Goal: Transaction & Acquisition: Purchase product/service

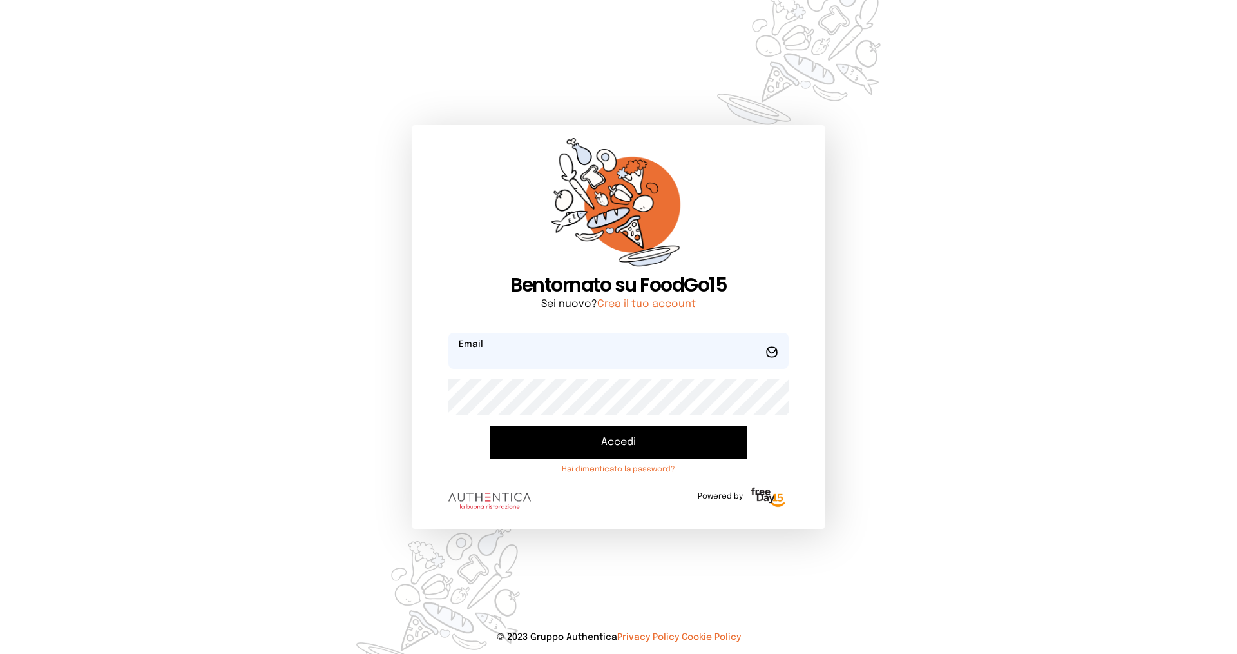
type input "**********"
click at [604, 441] on button "Accedi" at bounding box center [619, 442] width 258 height 34
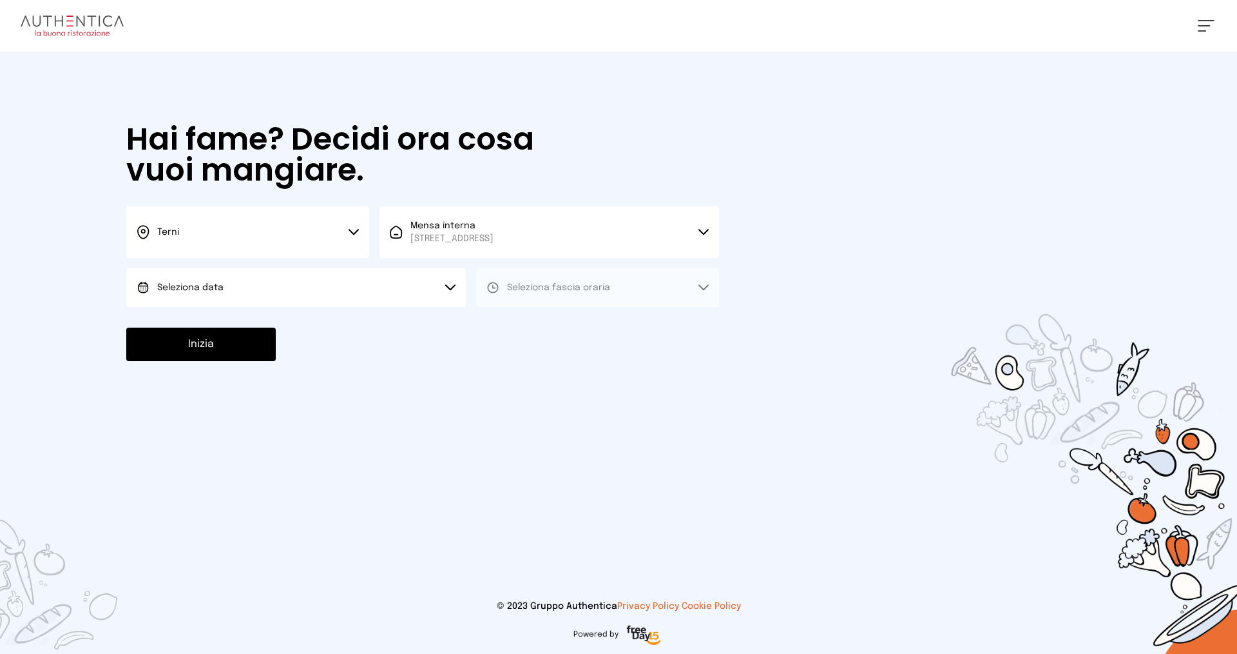
click at [313, 290] on button "Seleziona data" at bounding box center [296, 287] width 340 height 39
click at [309, 320] on li "[DATE], [DATE]" at bounding box center [296, 324] width 340 height 34
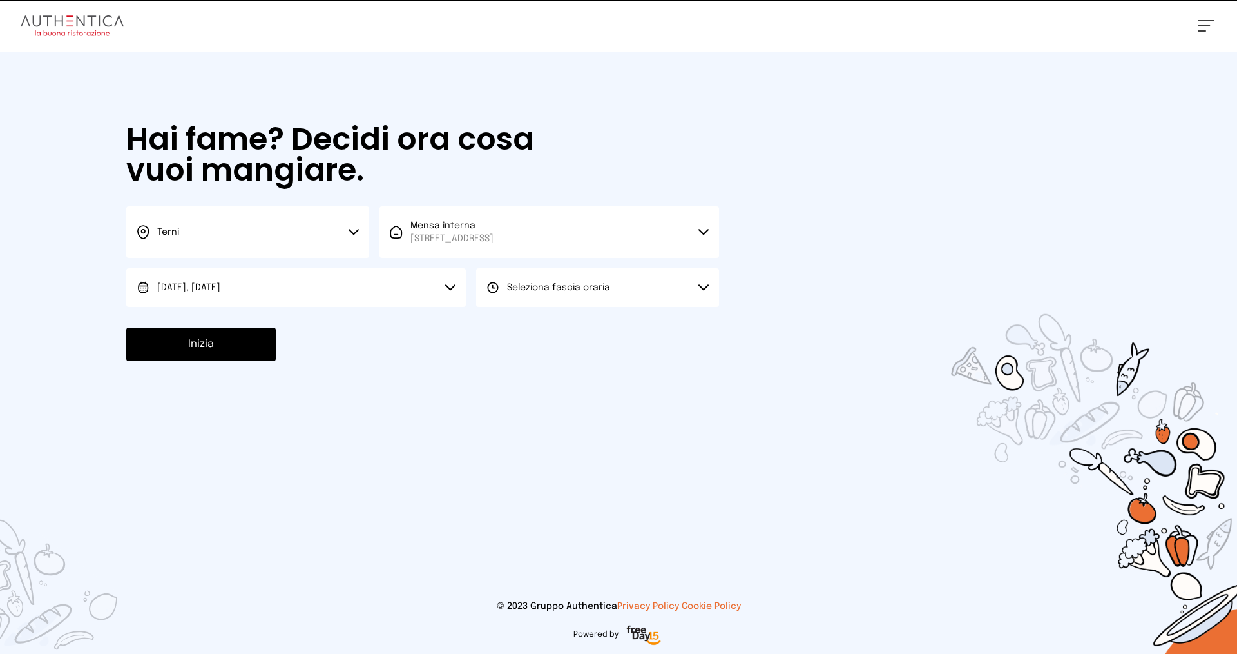
click at [567, 289] on span "Seleziona fascia oraria" at bounding box center [558, 287] width 103 height 9
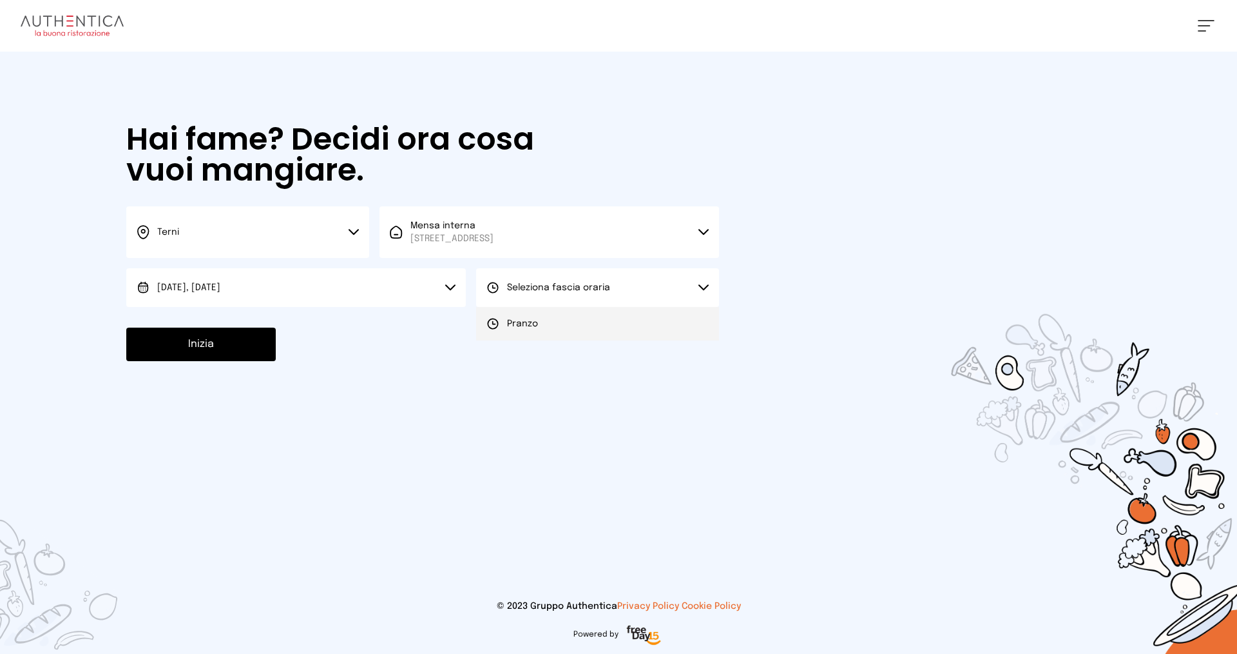
click at [550, 316] on li "Pranzo" at bounding box center [597, 324] width 243 height 34
click at [209, 340] on button "Inizia" at bounding box center [201, 344] width 150 height 34
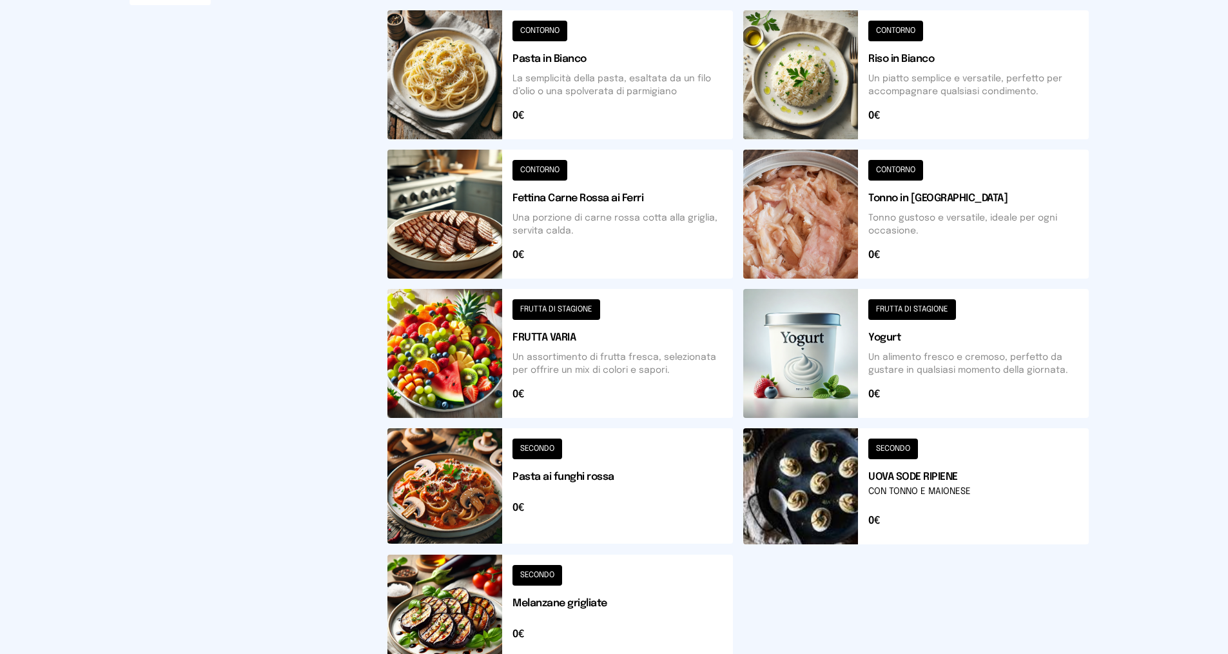
scroll to position [322, 0]
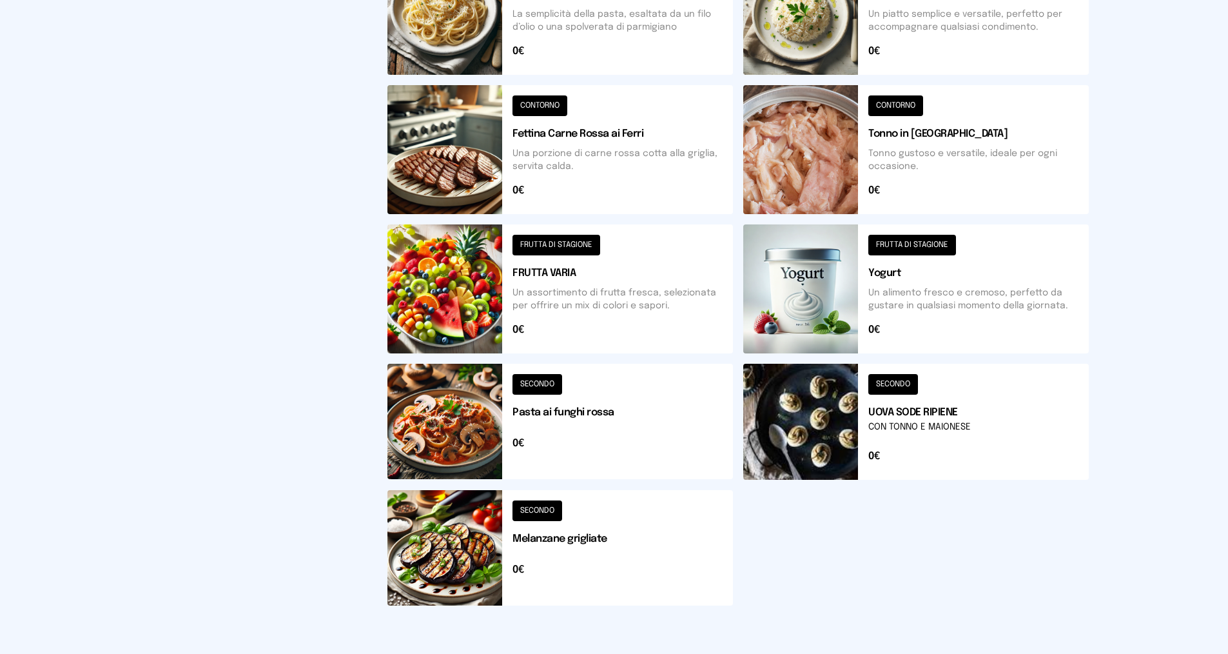
click at [545, 534] on button at bounding box center [559, 547] width 345 height 115
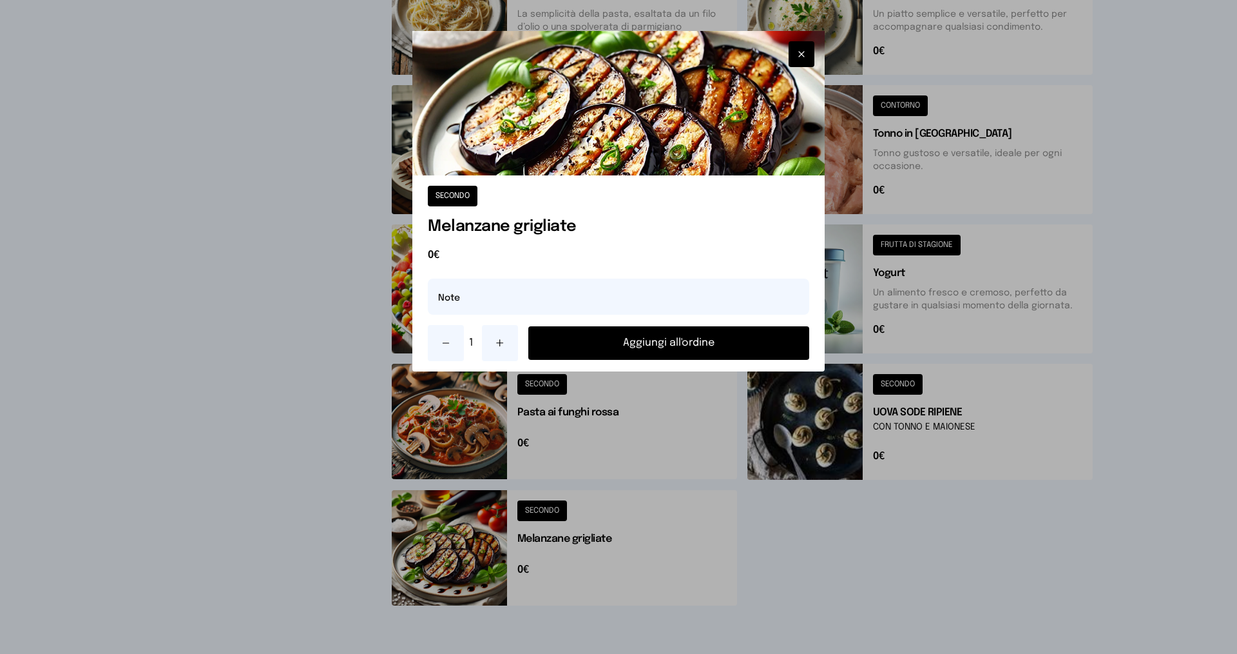
click at [601, 343] on button "Aggiungi all'ordine" at bounding box center [669, 343] width 281 height 34
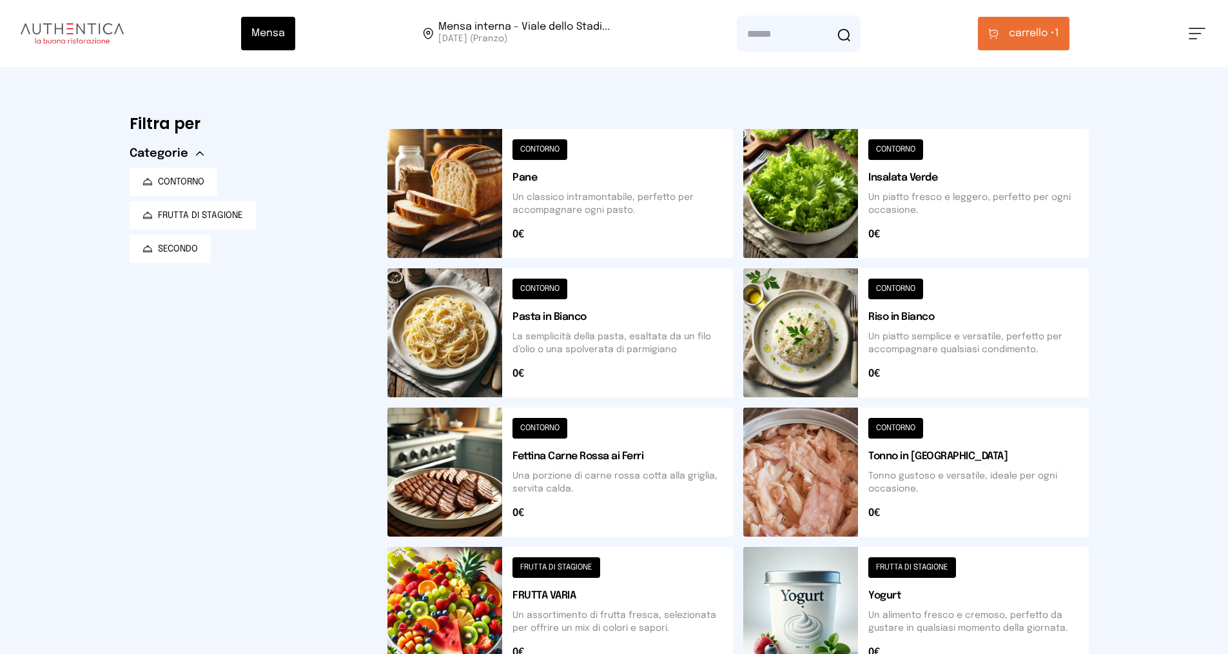
scroll to position [258, 0]
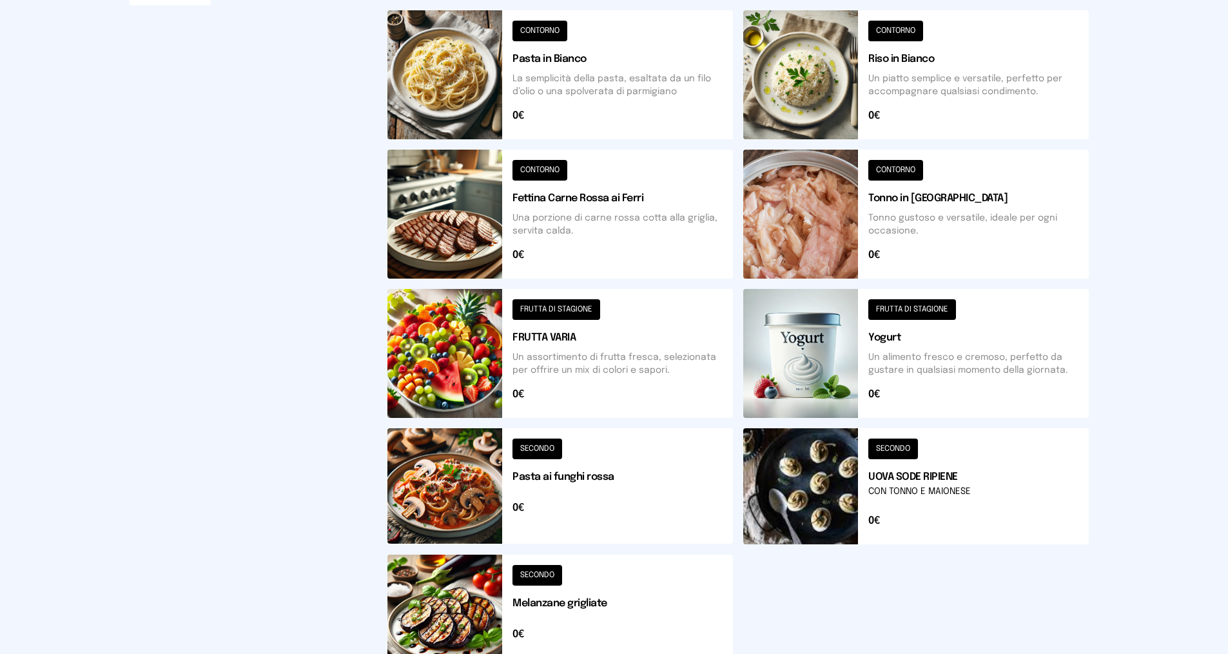
click at [902, 487] on button at bounding box center [915, 486] width 345 height 116
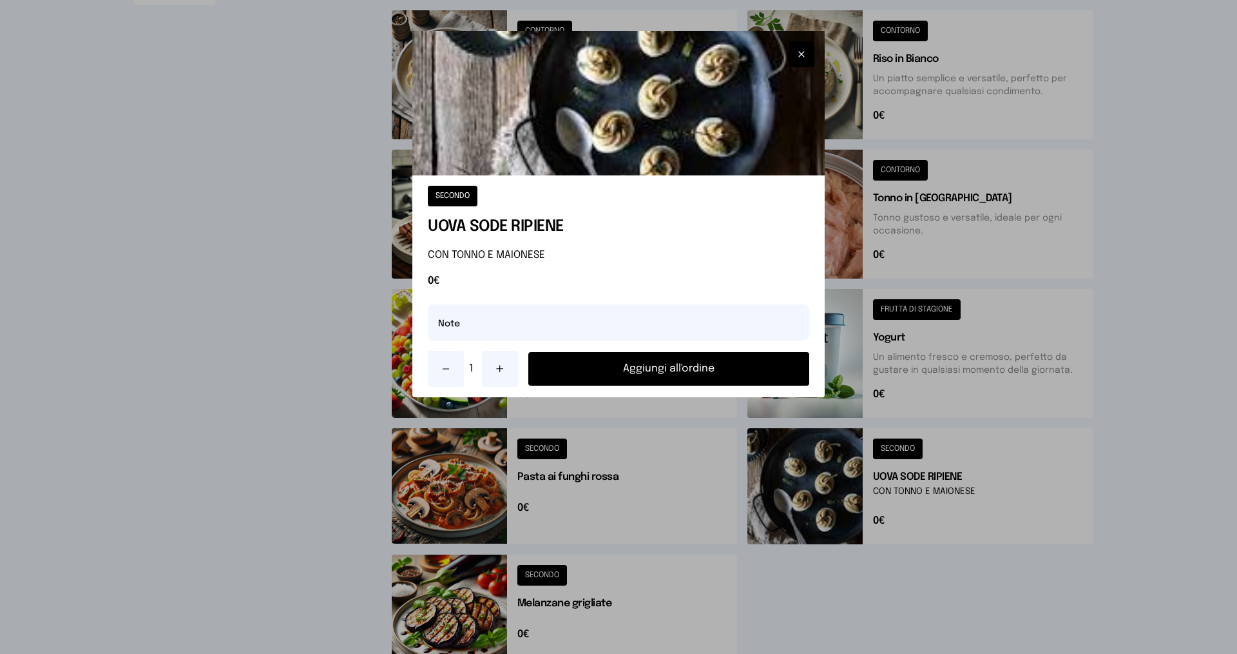
click at [724, 353] on button "Aggiungi all'ordine" at bounding box center [669, 369] width 281 height 34
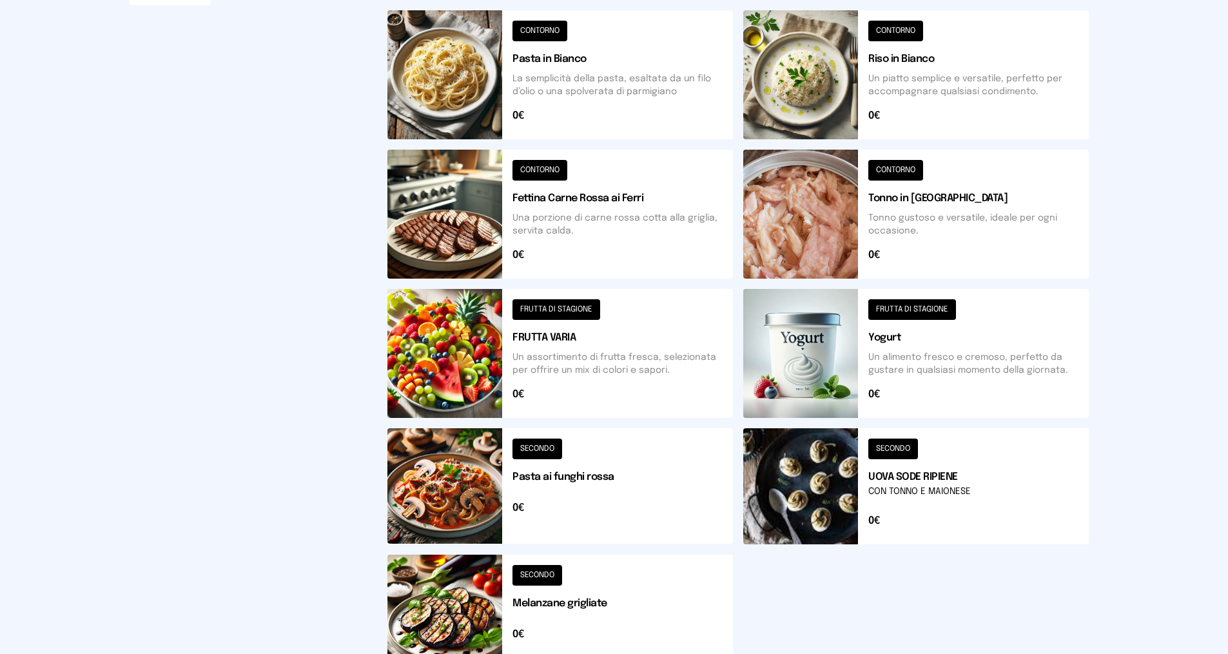
scroll to position [0, 0]
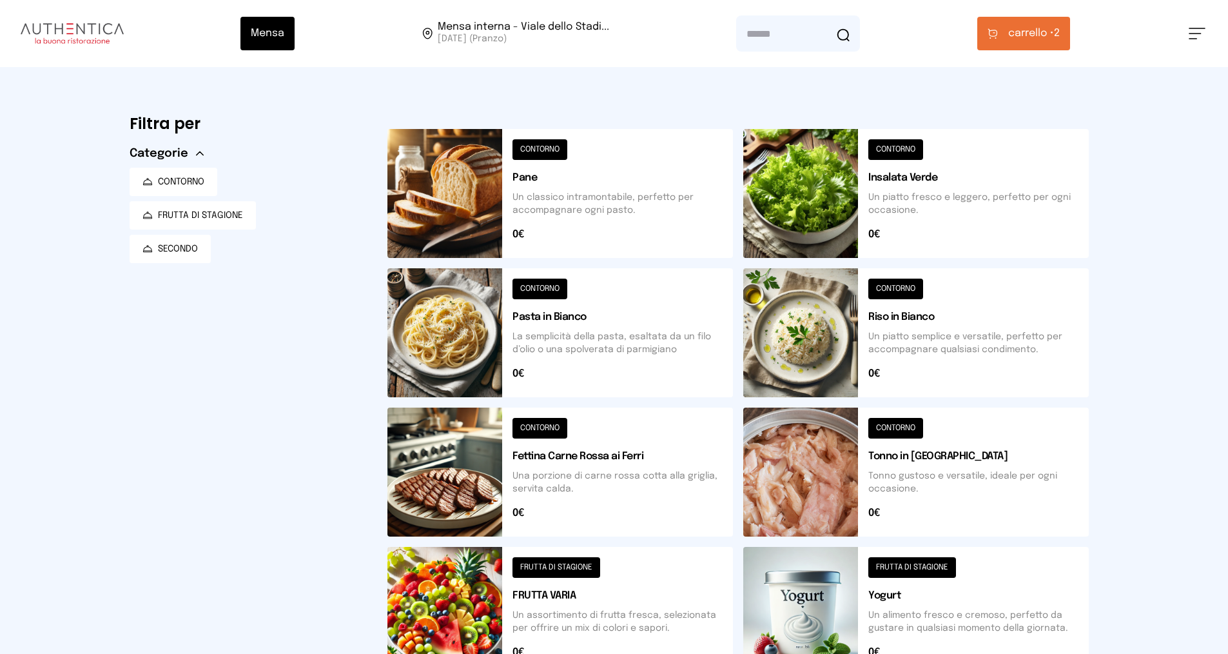
click at [525, 216] on button at bounding box center [559, 193] width 345 height 129
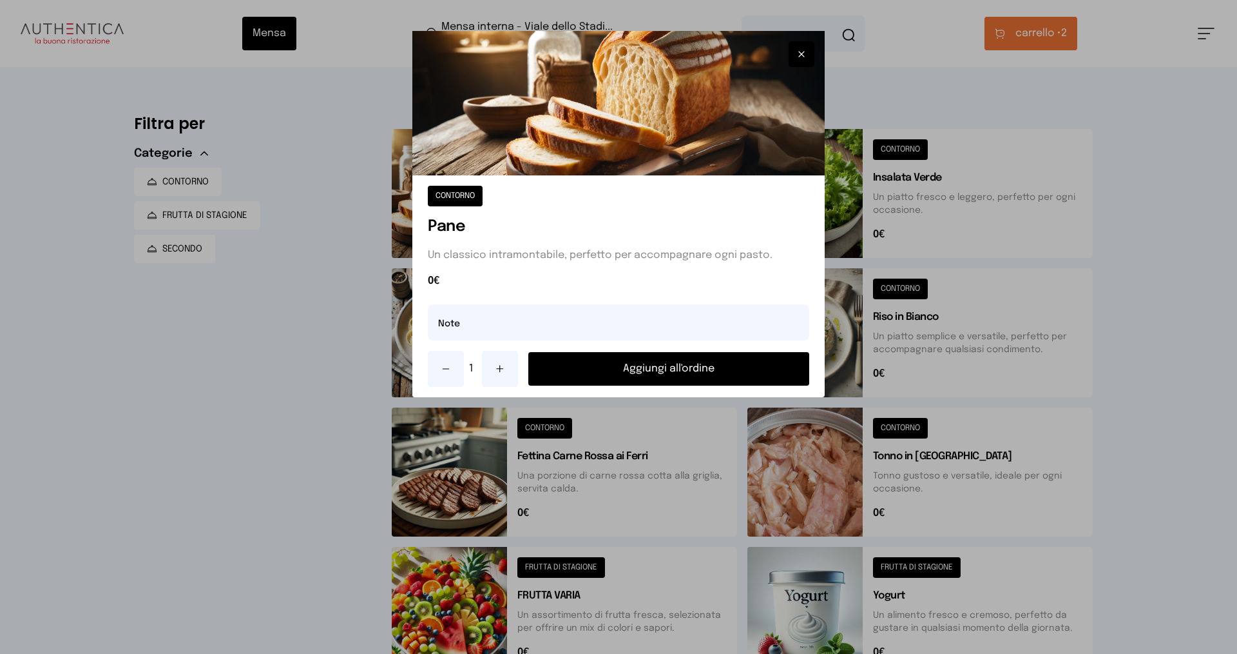
click at [579, 361] on button "Aggiungi all'ordine" at bounding box center [669, 369] width 281 height 34
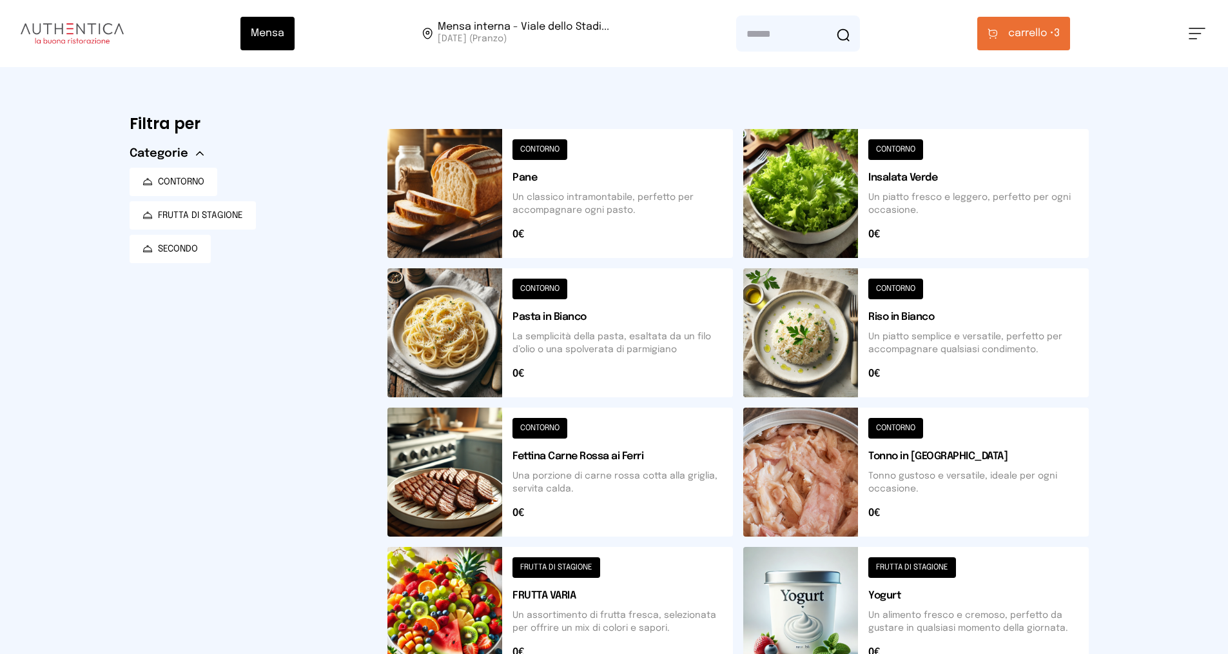
scroll to position [129, 0]
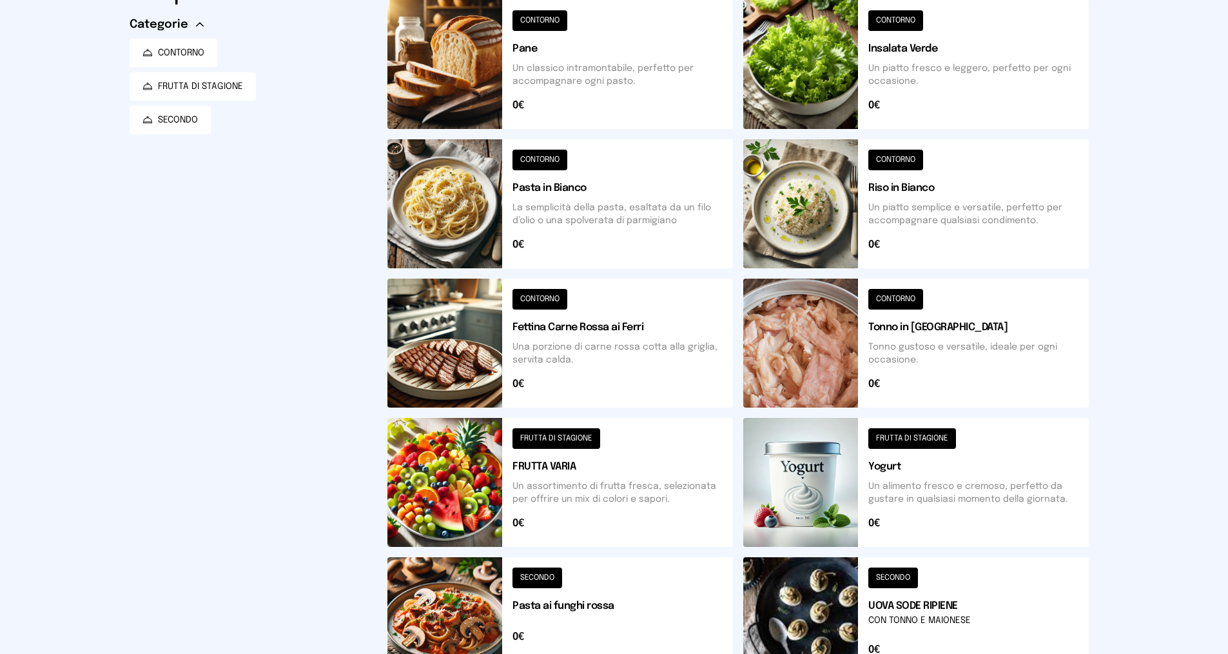
click at [538, 500] on button at bounding box center [559, 482] width 345 height 129
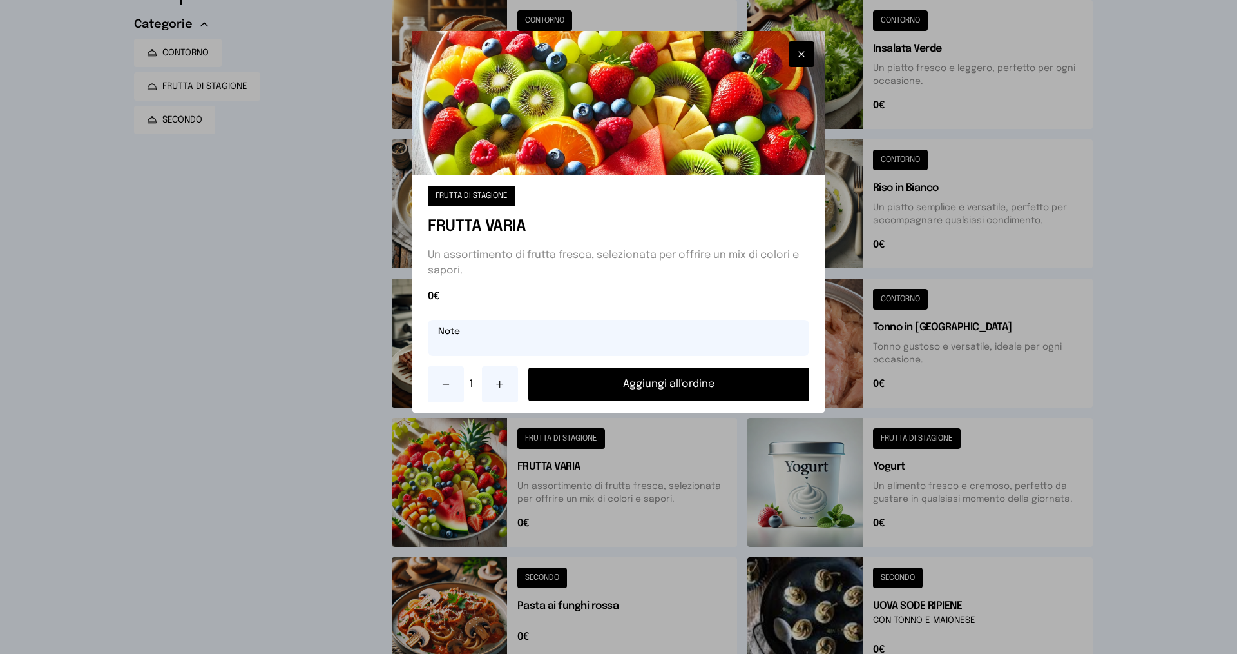
click at [494, 335] on input "text" at bounding box center [619, 338] width 382 height 36
type input "*****"
click at [582, 395] on button "Aggiungi all'ordine" at bounding box center [669, 384] width 281 height 34
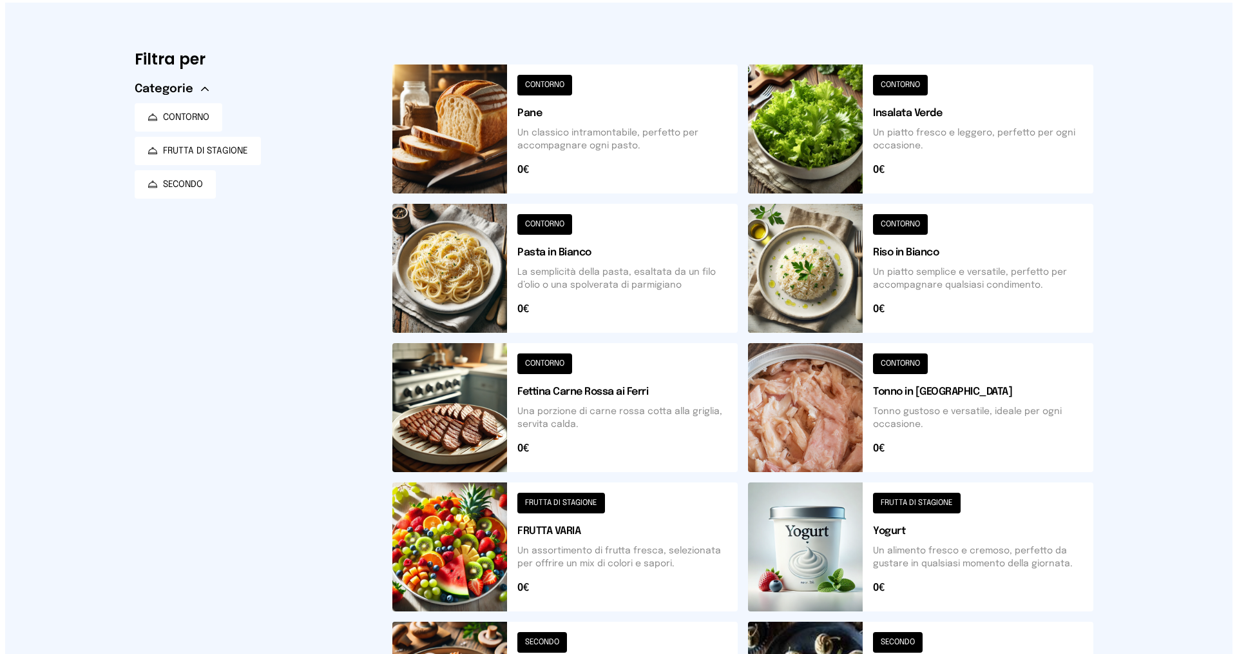
scroll to position [0, 0]
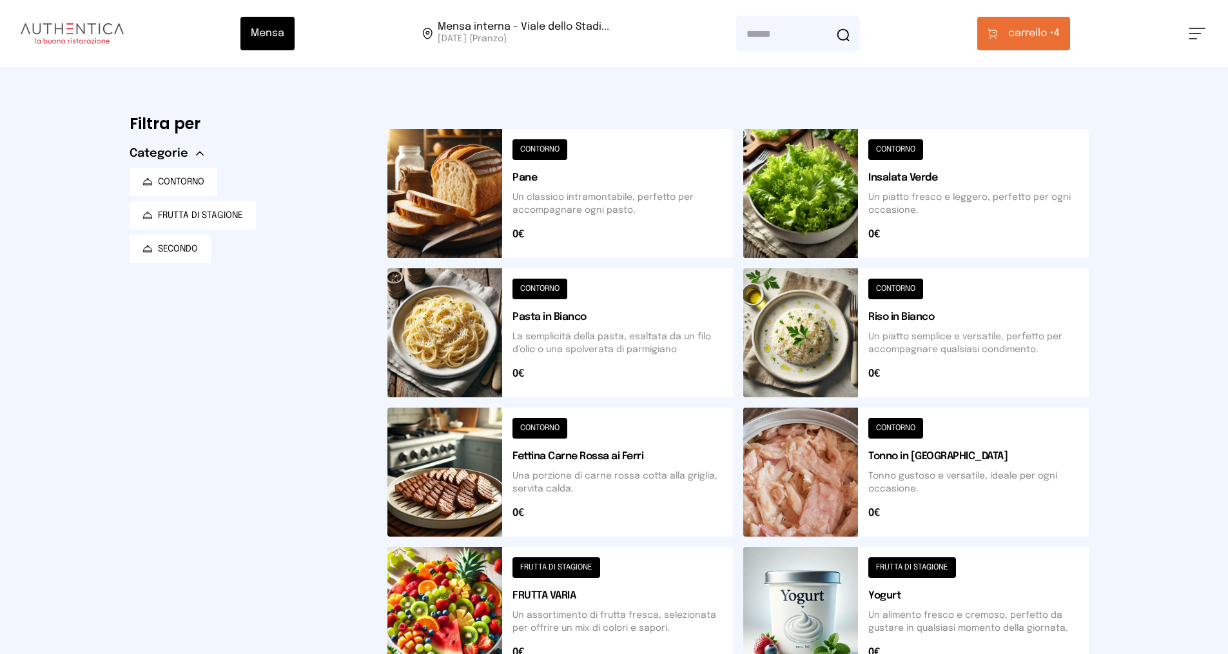
click at [1025, 39] on span "carrello •" at bounding box center [1031, 33] width 46 height 15
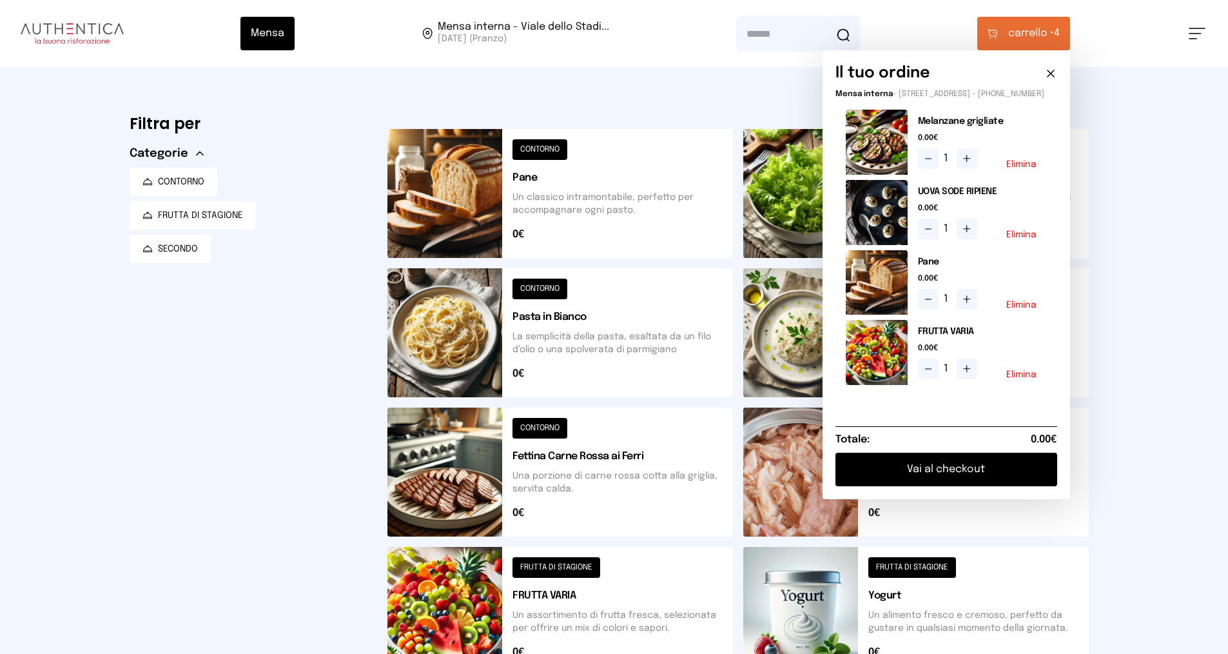
click at [958, 483] on button "Vai al checkout" at bounding box center [946, 469] width 222 height 34
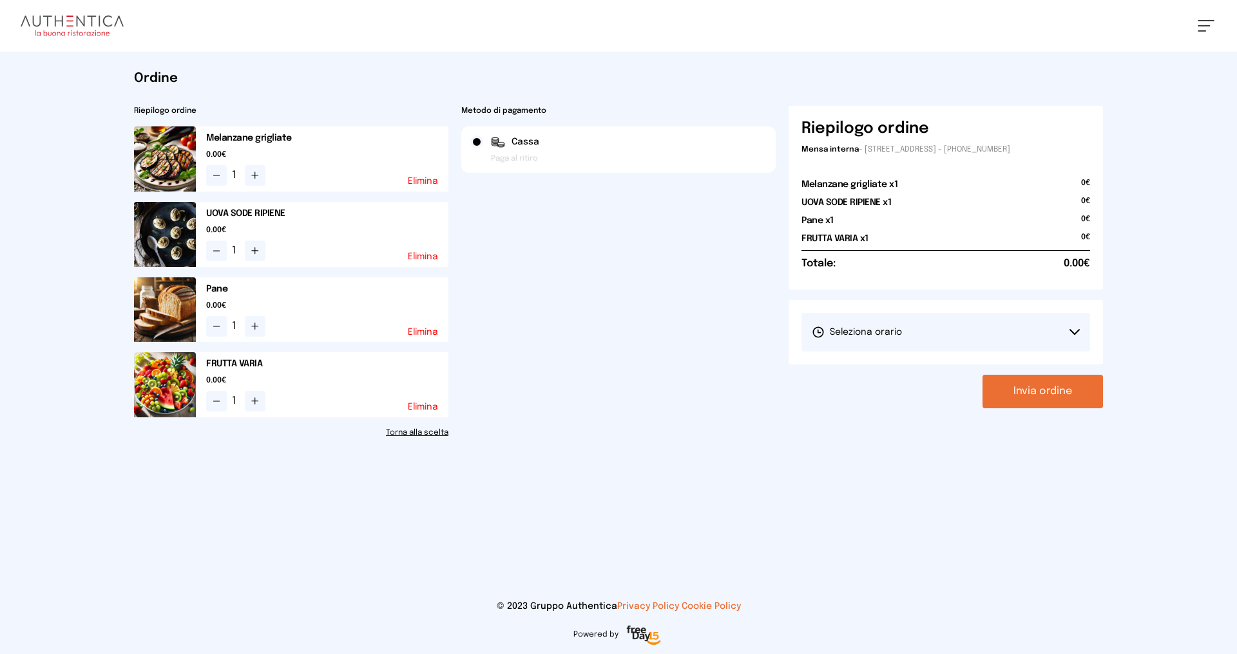
click at [855, 335] on span "Seleziona orario" at bounding box center [857, 331] width 90 height 13
click at [846, 371] on span "1° Turno (13:00 - 15:00)" at bounding box center [860, 368] width 97 height 13
click at [1047, 396] on button "Invia ordine" at bounding box center [1043, 391] width 121 height 34
